Goal: Check status: Check status

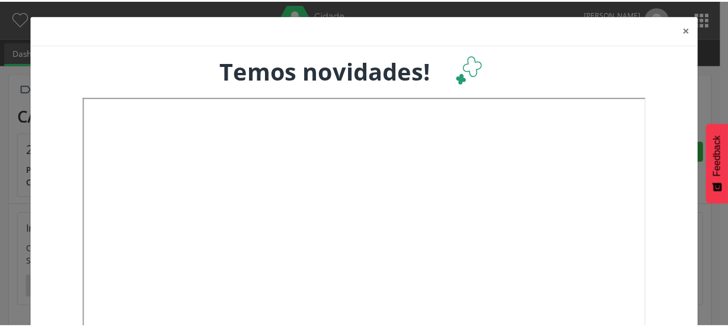
scroll to position [196, 237]
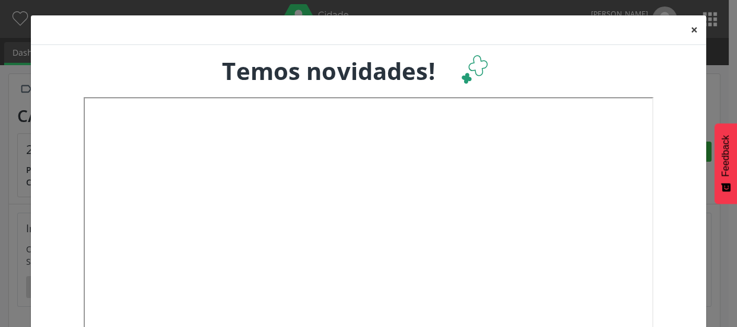
click at [692, 27] on button "×" at bounding box center [694, 29] width 24 height 29
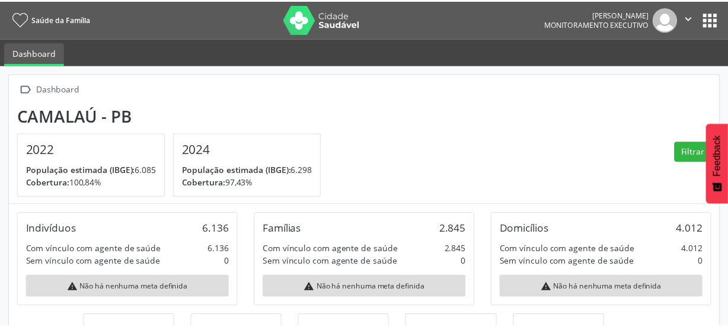
scroll to position [592933, 592891]
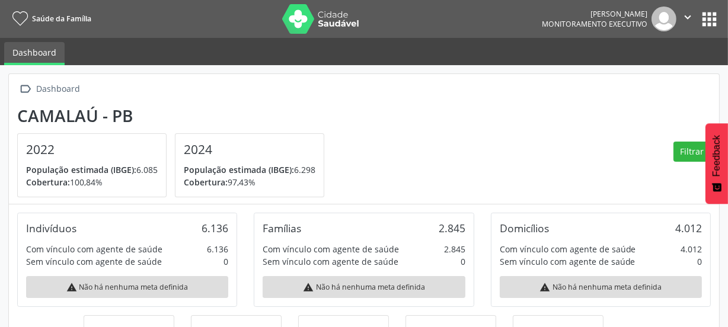
click at [703, 16] on button "apps" at bounding box center [709, 19] width 21 height 21
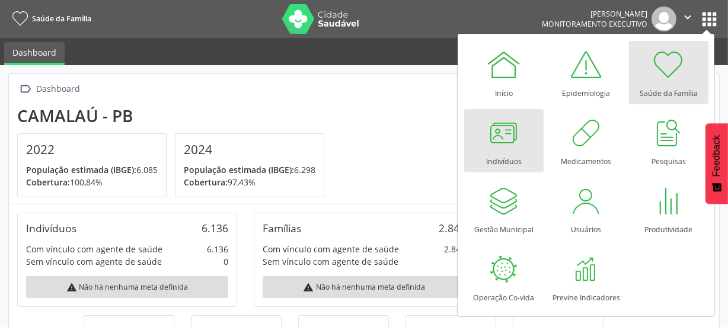
click at [502, 144] on div at bounding box center [504, 133] width 36 height 36
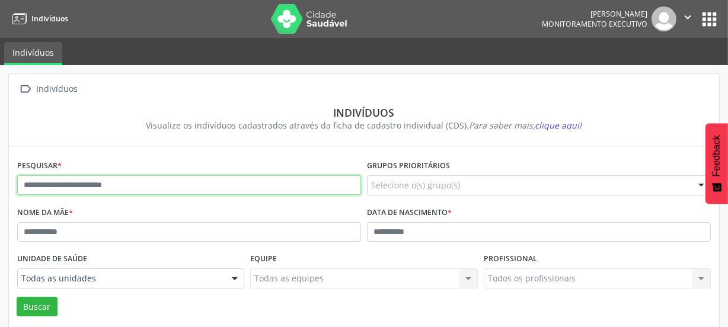
click at [63, 183] on input "text" at bounding box center [189, 186] width 344 height 20
type input "*"
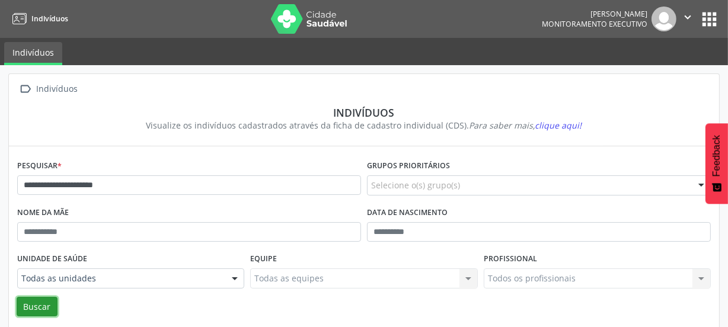
click at [53, 306] on button "Buscar" at bounding box center [37, 307] width 41 height 20
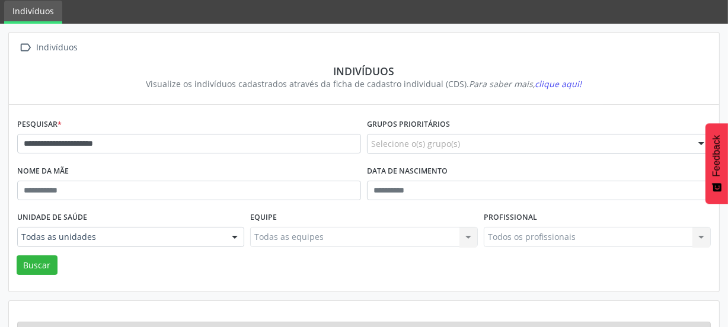
scroll to position [87, 0]
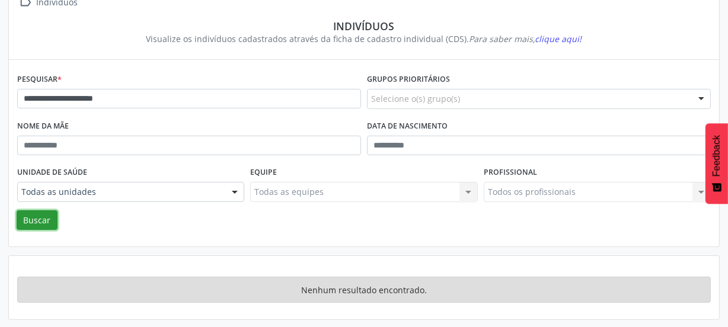
click at [34, 221] on button "Buscar" at bounding box center [37, 221] width 41 height 20
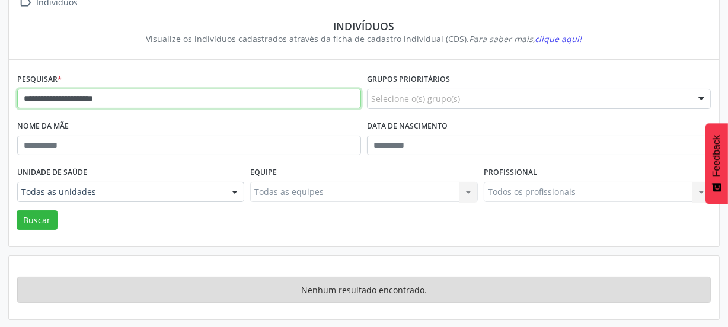
click at [128, 100] on input "**********" at bounding box center [189, 99] width 344 height 20
type input "*"
type input "**********"
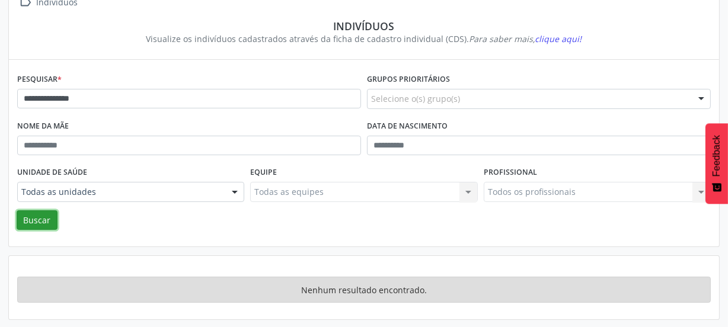
click at [40, 214] on button "Buscar" at bounding box center [37, 221] width 41 height 20
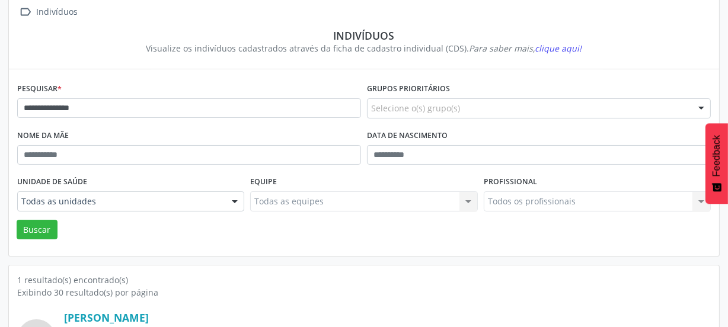
scroll to position [0, 0]
